Goal: Information Seeking & Learning: Find specific fact

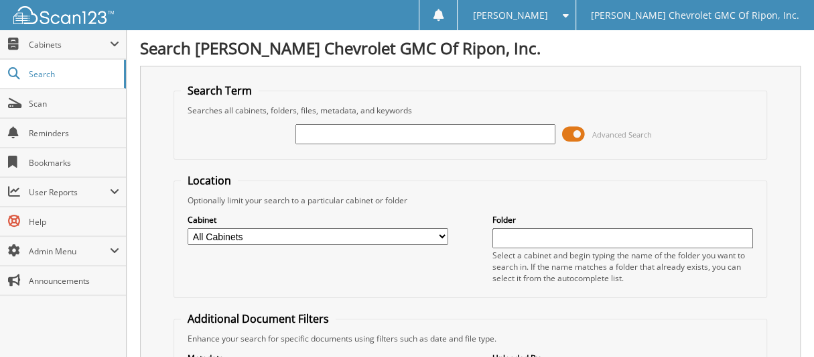
click at [400, 120] on div "Advanced Search" at bounding box center [470, 134] width 578 height 36
click at [398, 131] on input "text" at bounding box center [426, 134] width 261 height 20
type input "[PERSON_NAME]"
drag, startPoint x: 377, startPoint y: 137, endPoint x: 5, endPoint y: 169, distance: 373.4
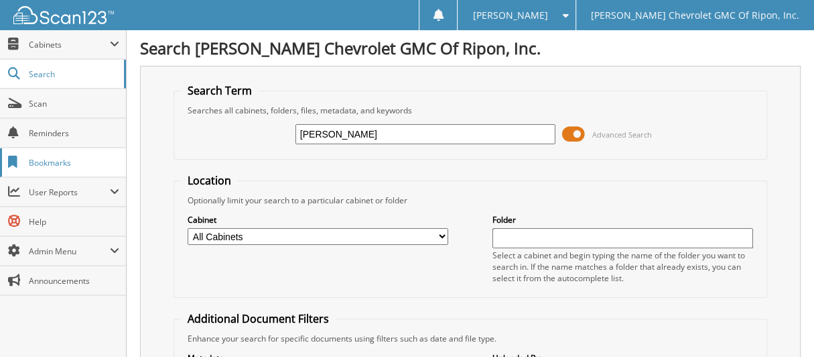
type input "RP621A"
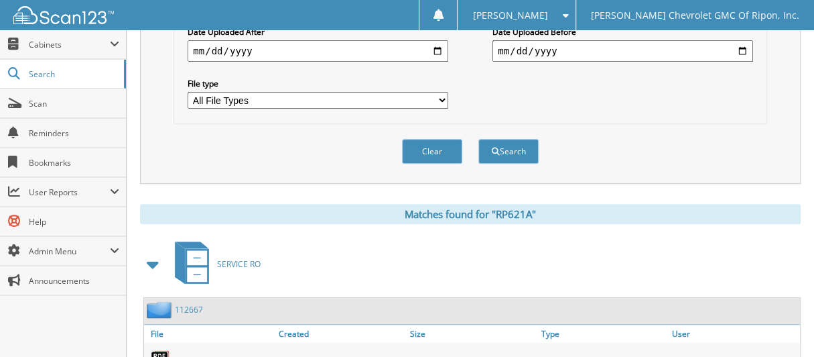
scroll to position [402, 0]
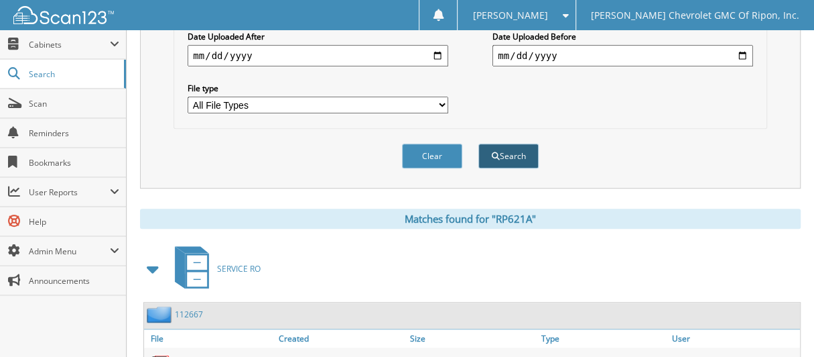
click at [513, 149] on button "Search" at bounding box center [509, 155] width 60 height 25
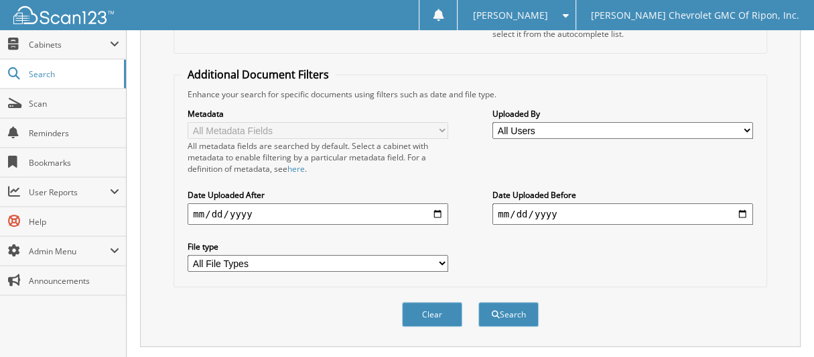
scroll to position [229, 0]
